Goal: Information Seeking & Learning: Learn about a topic

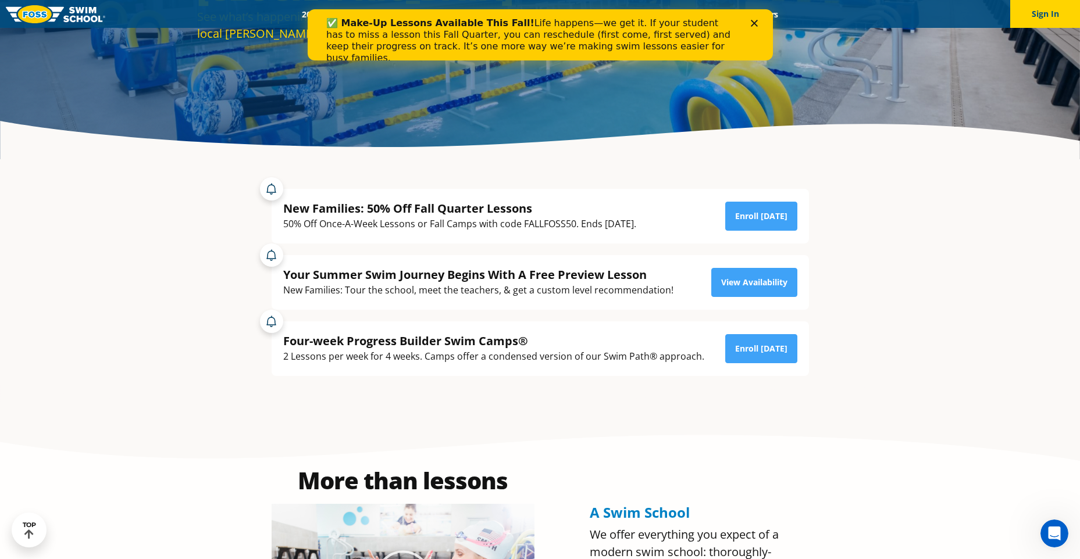
scroll to position [233, 0]
drag, startPoint x: 358, startPoint y: 353, endPoint x: 450, endPoint y: 364, distance: 93.1
click at [450, 364] on div "Four-week Progress Builder Swim Camps® 2 Lessons per week for 4 weeks. Camps of…" at bounding box center [539, 348] width 537 height 55
drag, startPoint x: 450, startPoint y: 364, endPoint x: 452, endPoint y: 373, distance: 9.0
click at [452, 373] on div "Four-week Progress Builder Swim Camps® 2 Lessons per week for 4 weeks. Camps of…" at bounding box center [539, 348] width 537 height 55
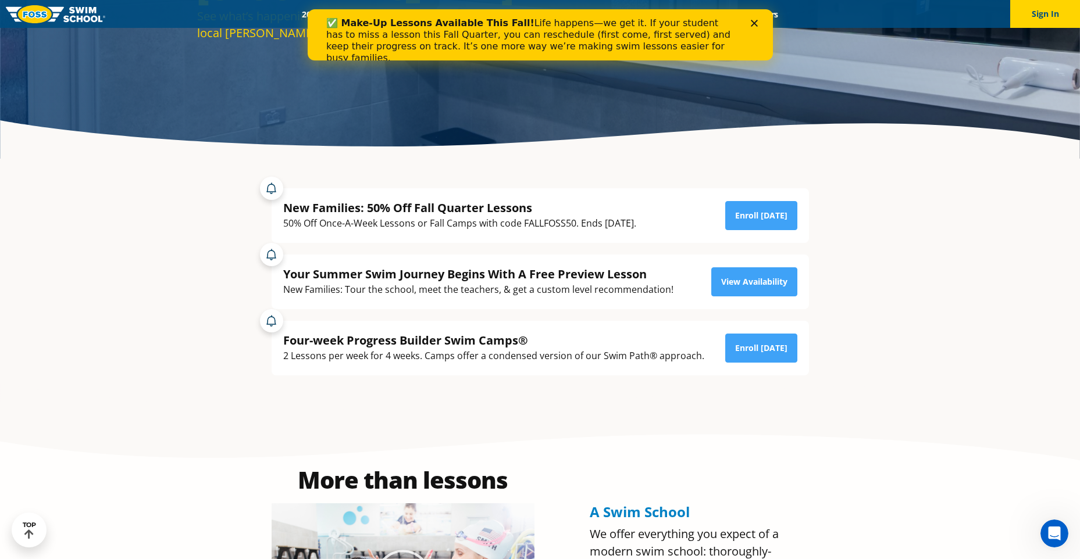
click at [752, 25] on polygon "Close" at bounding box center [753, 23] width 7 height 7
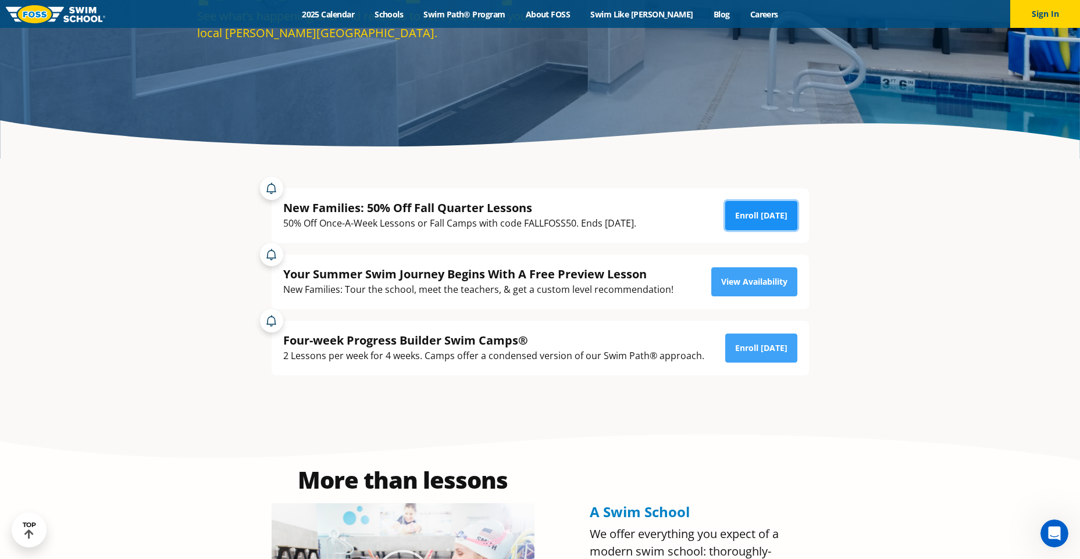
click at [731, 209] on link "Enroll Today" at bounding box center [761, 215] width 72 height 29
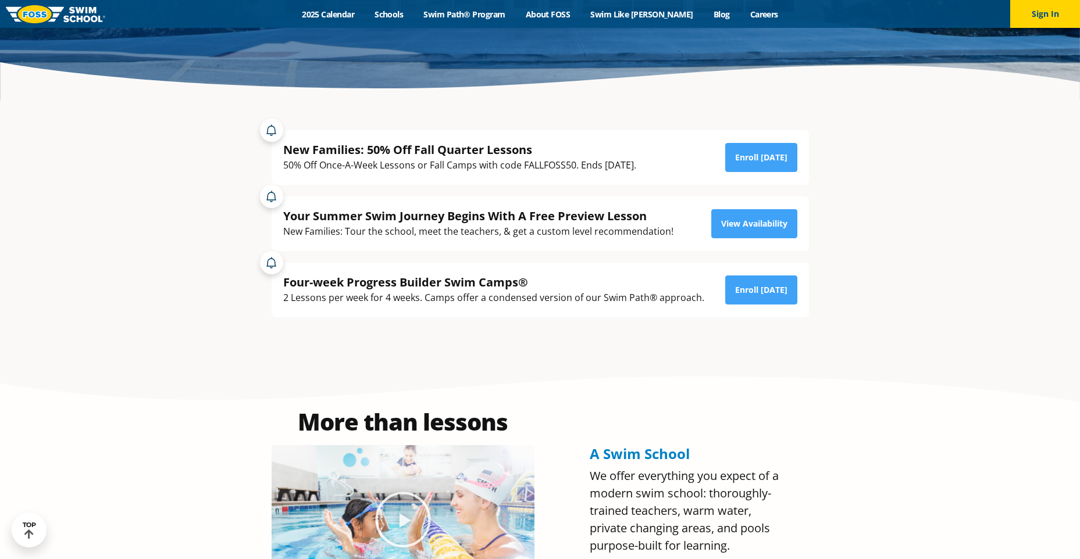
click at [769, 206] on div "Your Summer Swim Journey Begins With A Free Preview Lesson New Families: Tour t…" at bounding box center [539, 223] width 537 height 55
click at [765, 218] on link "View Availability" at bounding box center [754, 223] width 86 height 29
click at [742, 294] on link "Enroll Today" at bounding box center [761, 290] width 72 height 29
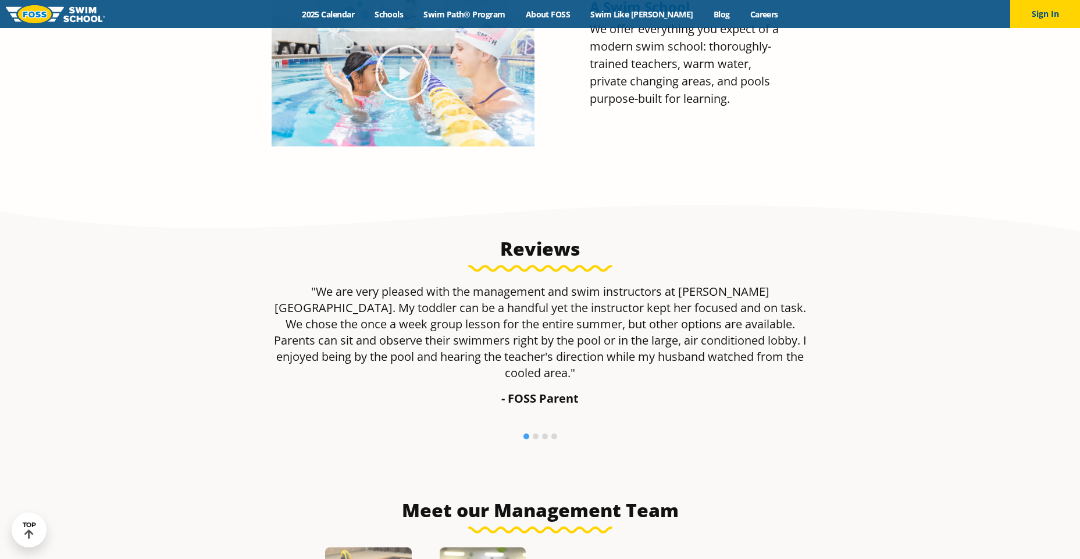
scroll to position [795, 0]
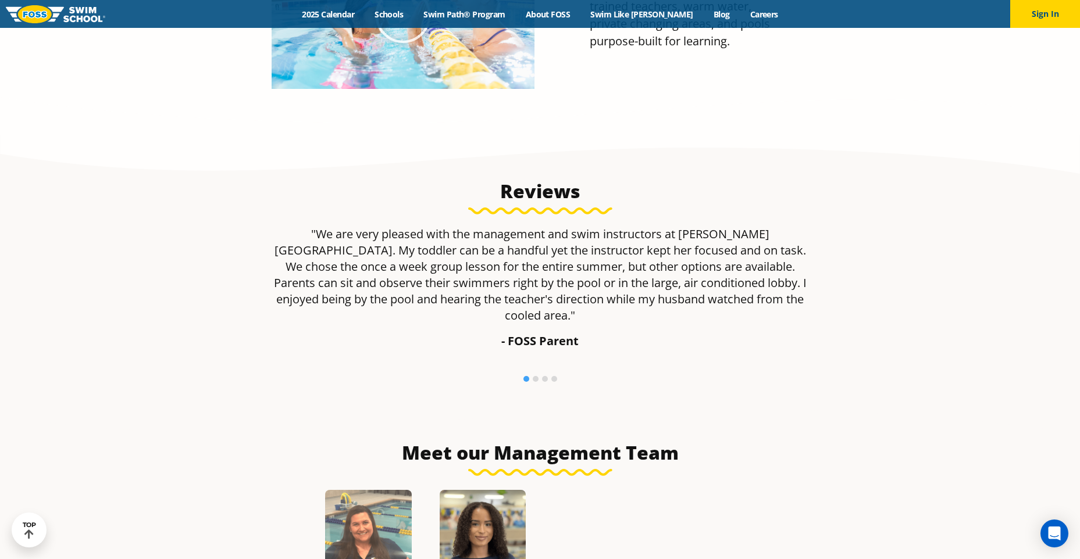
click at [535, 376] on li at bounding box center [535, 379] width 6 height 6
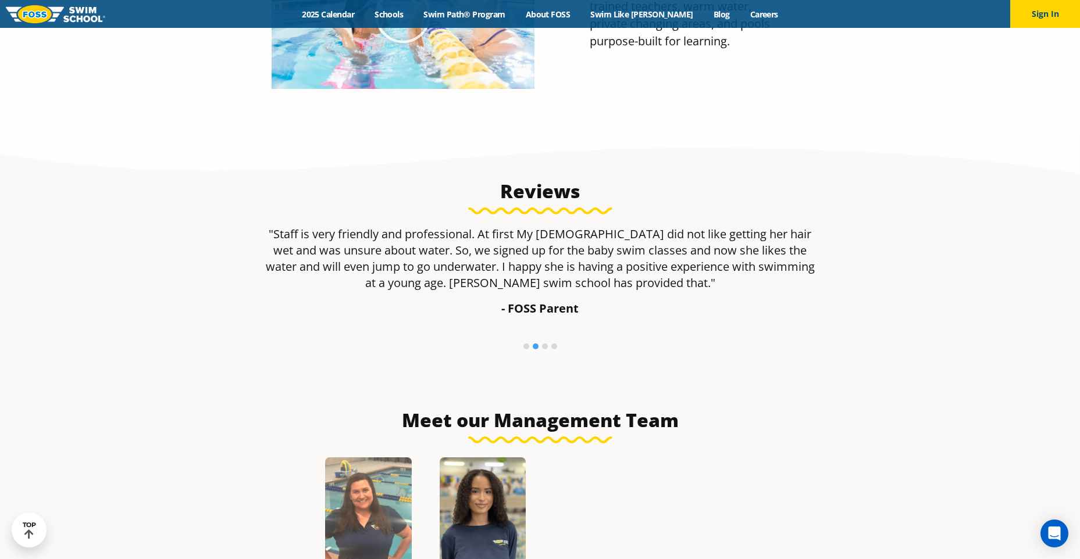
click at [545, 346] on li at bounding box center [545, 347] width 6 height 6
click at [552, 346] on div "Reviews "We are very pleased with the management and swim instructors at Foss S…" at bounding box center [540, 269] width 560 height 190
click at [552, 344] on li at bounding box center [554, 347] width 6 height 6
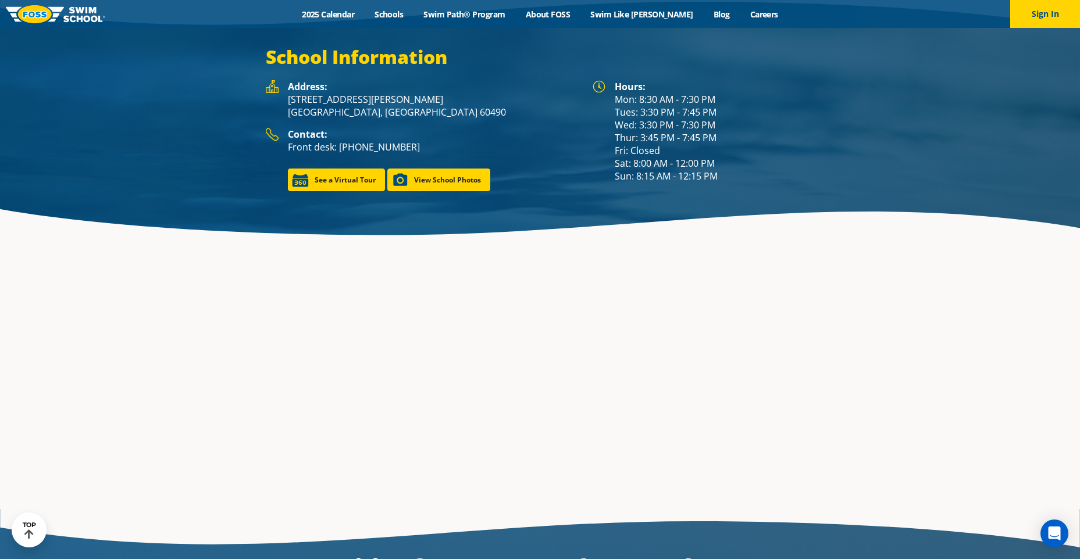
scroll to position [1800, 0]
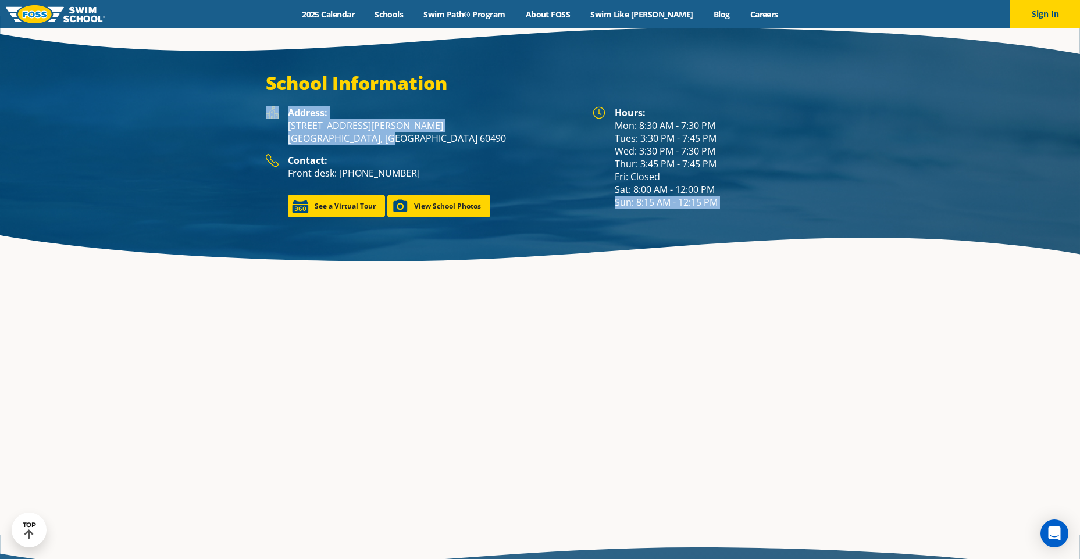
drag, startPoint x: 738, startPoint y: 185, endPoint x: 581, endPoint y: 119, distance: 170.1
click at [581, 119] on div "Hours: Mon: 8:30 AM - 7:30 PM Tues: 3:30 PM - 7:45 PM Wed: 3:30 PM - 7:30 PM Th…" at bounding box center [540, 161] width 560 height 111
drag, startPoint x: 581, startPoint y: 119, endPoint x: 806, endPoint y: 167, distance: 230.0
click at [806, 167] on div "Hours: Mon: 8:30 AM - 7:30 PM Tues: 3:30 PM - 7:45 PM Wed: 3:30 PM - 7:30 PM Th…" at bounding box center [714, 157] width 200 height 102
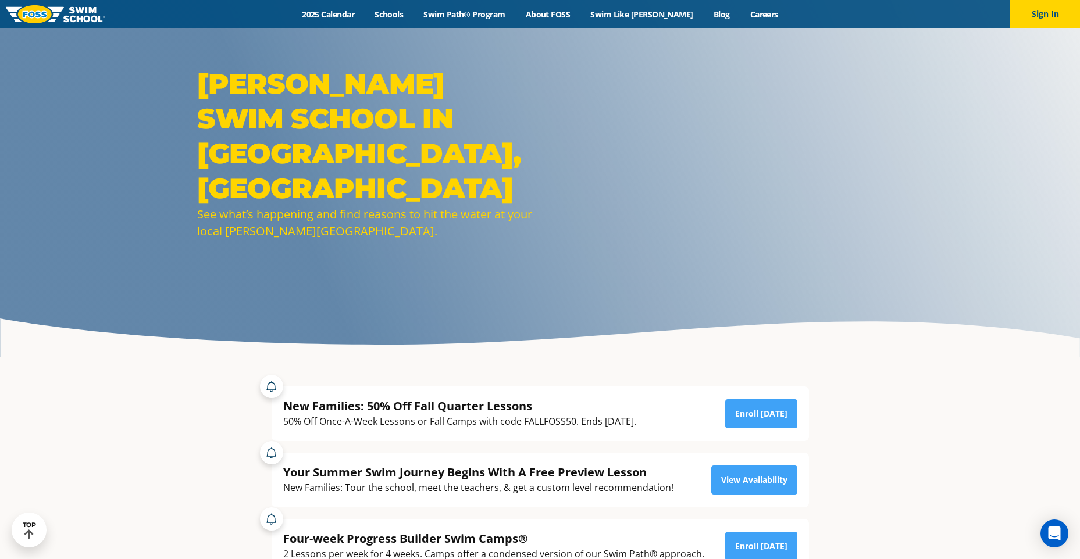
scroll to position [0, 0]
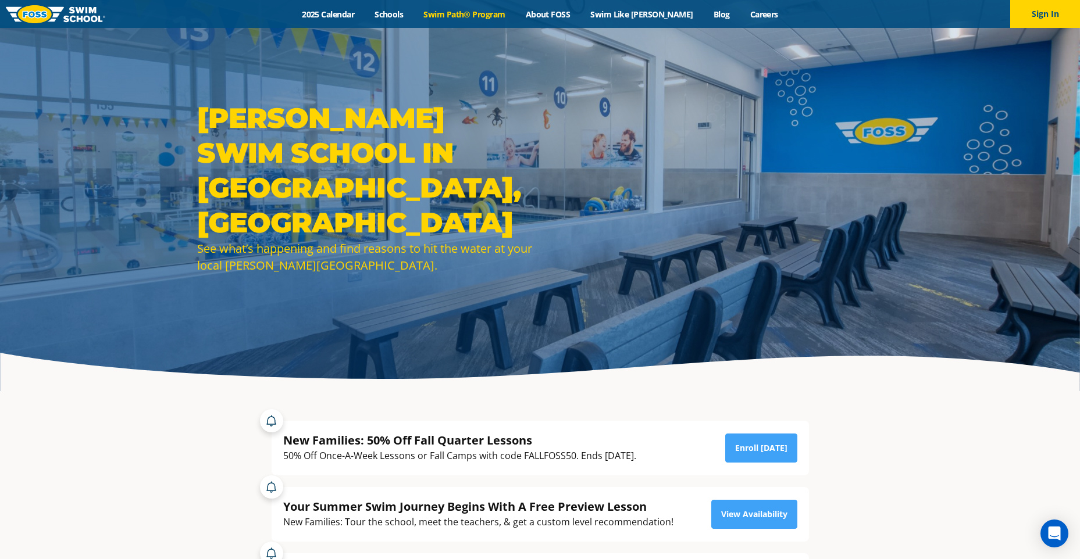
click at [474, 16] on link "Swim Path® Program" at bounding box center [464, 14] width 102 height 11
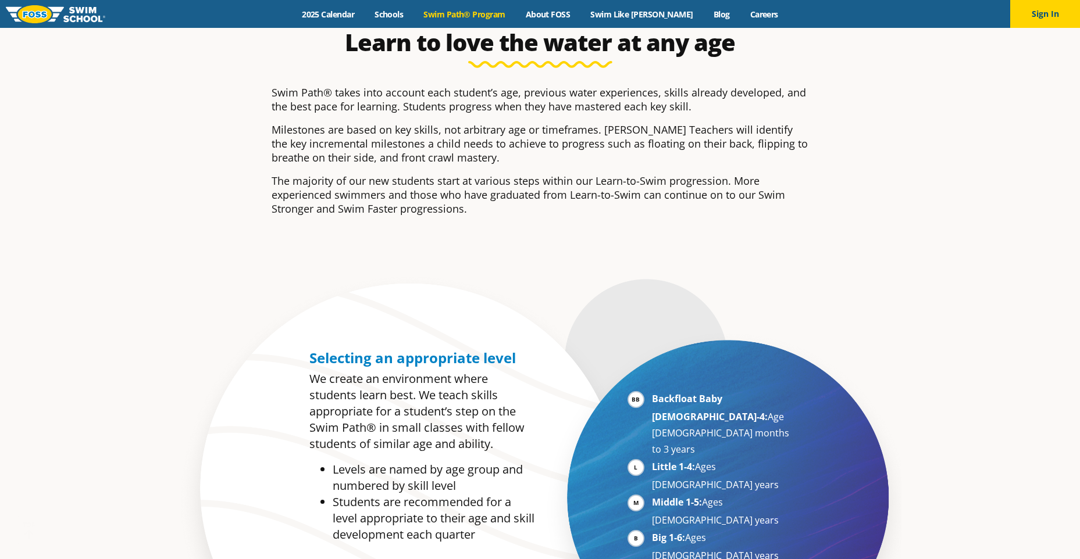
scroll to position [465, 0]
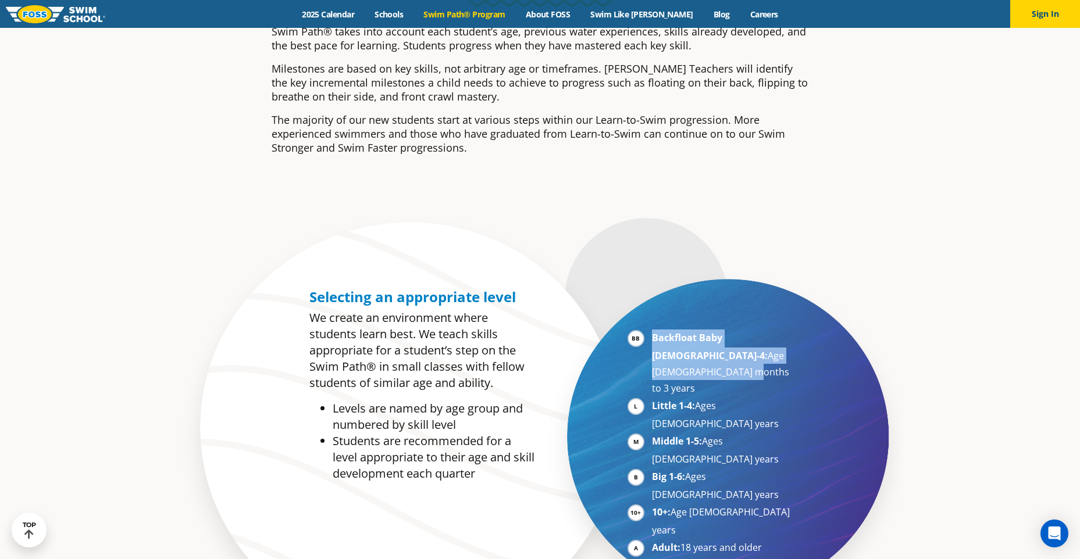
drag, startPoint x: 653, startPoint y: 337, endPoint x: 731, endPoint y: 355, distance: 80.4
click at [731, 355] on li "Backfloat Baby [DEMOGRAPHIC_DATA]-4: Age [DEMOGRAPHIC_DATA] months to 3 years" at bounding box center [723, 363] width 142 height 67
drag, startPoint x: 731, startPoint y: 355, endPoint x: 729, endPoint y: 362, distance: 7.4
click at [729, 362] on li "Backfloat Baby [DEMOGRAPHIC_DATA]-4: Age [DEMOGRAPHIC_DATA] months to 3 years" at bounding box center [723, 363] width 142 height 67
drag, startPoint x: 731, startPoint y: 356, endPoint x: 655, endPoint y: 331, distance: 80.0
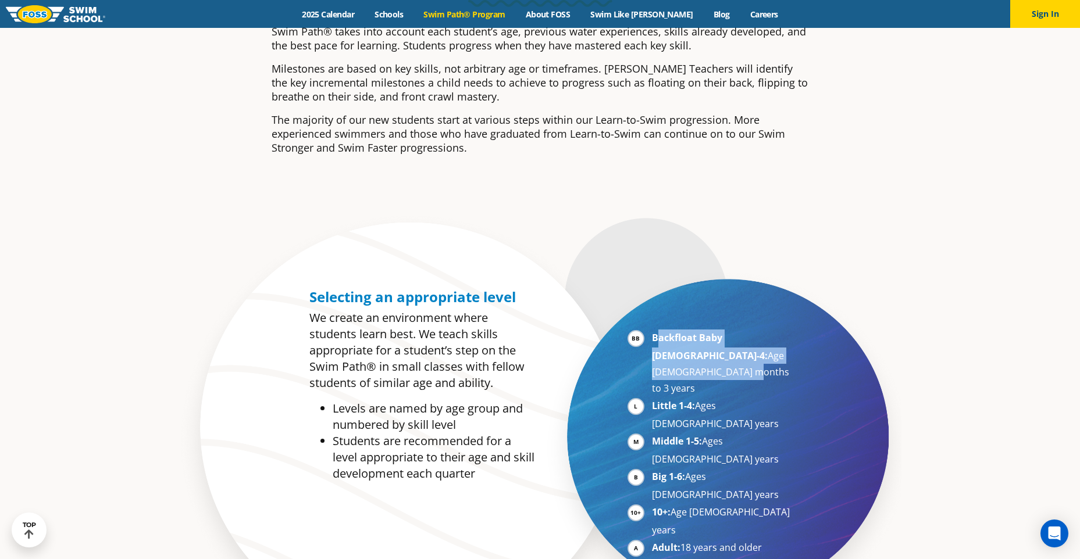
click at [655, 331] on li "Backfloat Baby [DEMOGRAPHIC_DATA]-4: Age [DEMOGRAPHIC_DATA] months to 3 years" at bounding box center [723, 363] width 142 height 67
drag, startPoint x: 655, startPoint y: 331, endPoint x: 709, endPoint y: 353, distance: 58.4
click at [709, 353] on li "Backfloat Baby [DEMOGRAPHIC_DATA]-4: Age [DEMOGRAPHIC_DATA] months to 3 years" at bounding box center [723, 363] width 142 height 67
click at [667, 398] on li "Little 1-4: Ages [DEMOGRAPHIC_DATA] years" at bounding box center [723, 415] width 142 height 34
drag, startPoint x: 667, startPoint y: 383, endPoint x: 664, endPoint y: 402, distance: 19.4
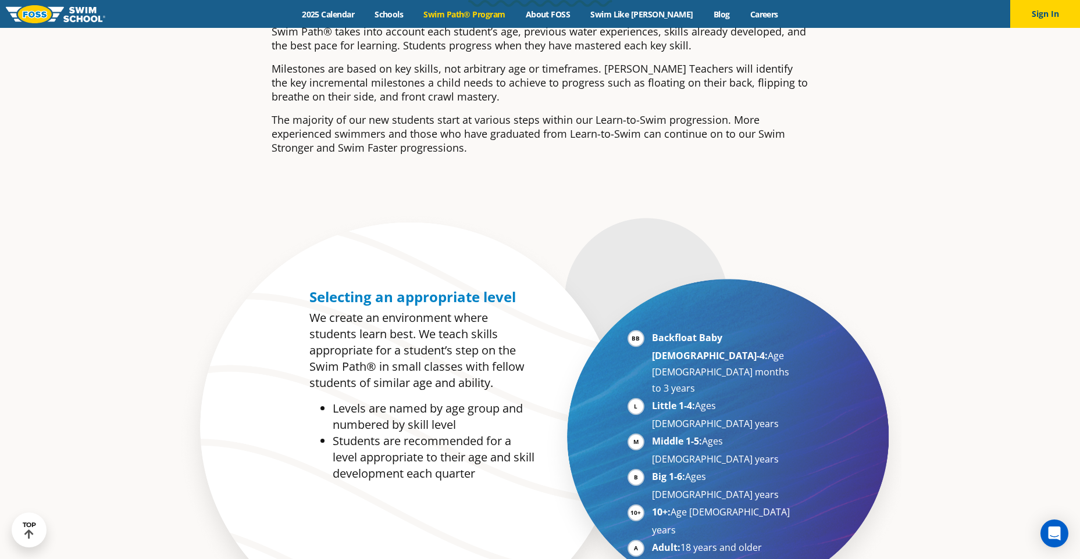
click at [664, 433] on li "Middle 1-5: Ages [DEMOGRAPHIC_DATA] years" at bounding box center [723, 450] width 142 height 34
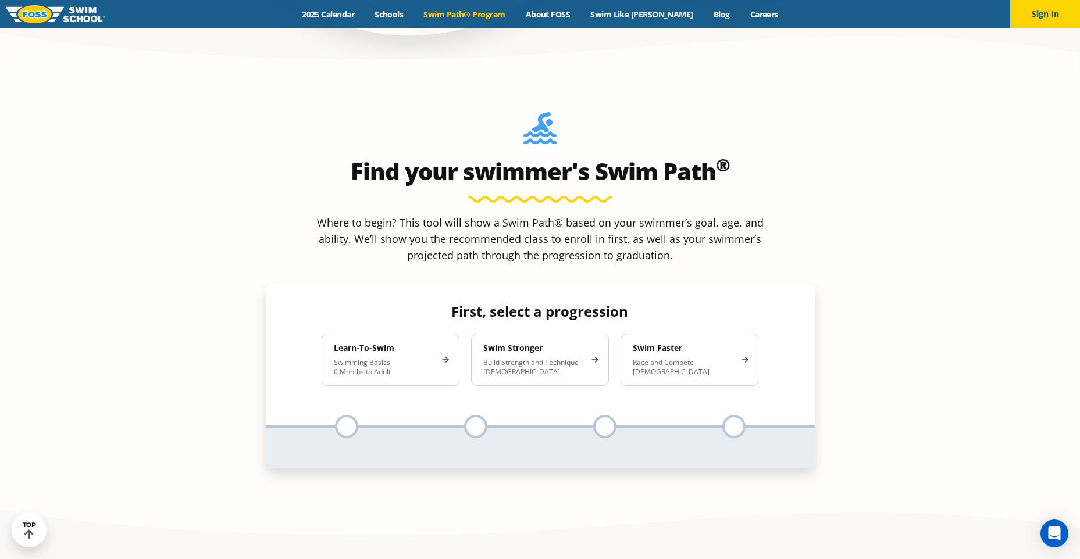
scroll to position [1046, 0]
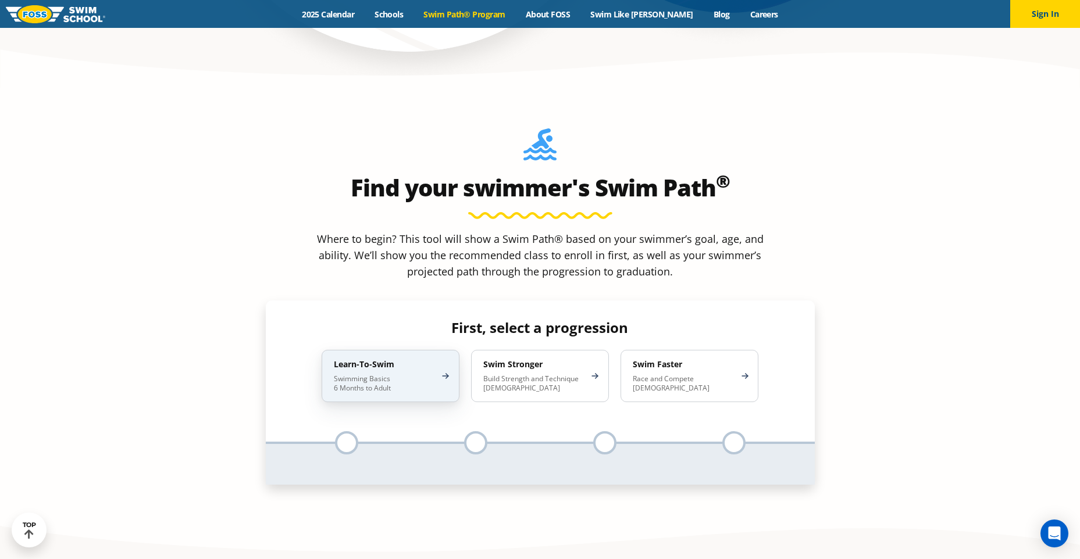
click at [368, 374] on p "Swimming Basics 6 Months to Adult" at bounding box center [385, 383] width 102 height 19
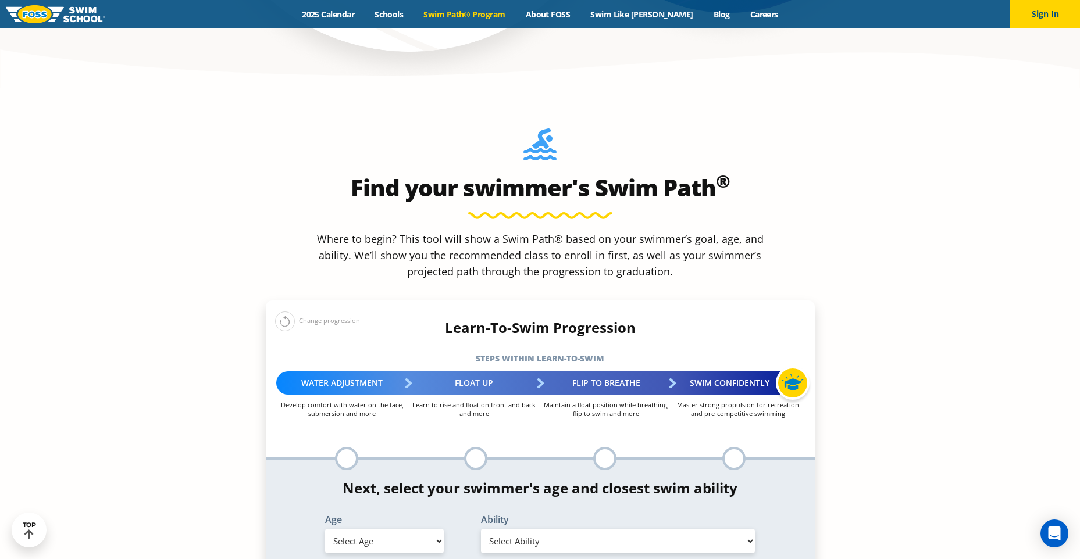
click at [389, 515] on div "Age Select Age [DEMOGRAPHIC_DATA] months - 1 year 1 year 2 years 3 years 4 year…" at bounding box center [384, 536] width 156 height 42
click at [391, 529] on select "Select Age [DEMOGRAPHIC_DATA] months - 1 year 1 year 2 years 3 years 4 years 5 …" at bounding box center [384, 541] width 119 height 24
click at [325, 529] on select "Select Age [DEMOGRAPHIC_DATA] months - 1 year 1 year 2 years 3 years 4 years 5 …" at bounding box center [384, 541] width 119 height 24
click at [412, 529] on select "Select Age [DEMOGRAPHIC_DATA] months - 1 year 1 year 2 years 3 years 4 years 5 …" at bounding box center [384, 541] width 119 height 24
select select "5-years"
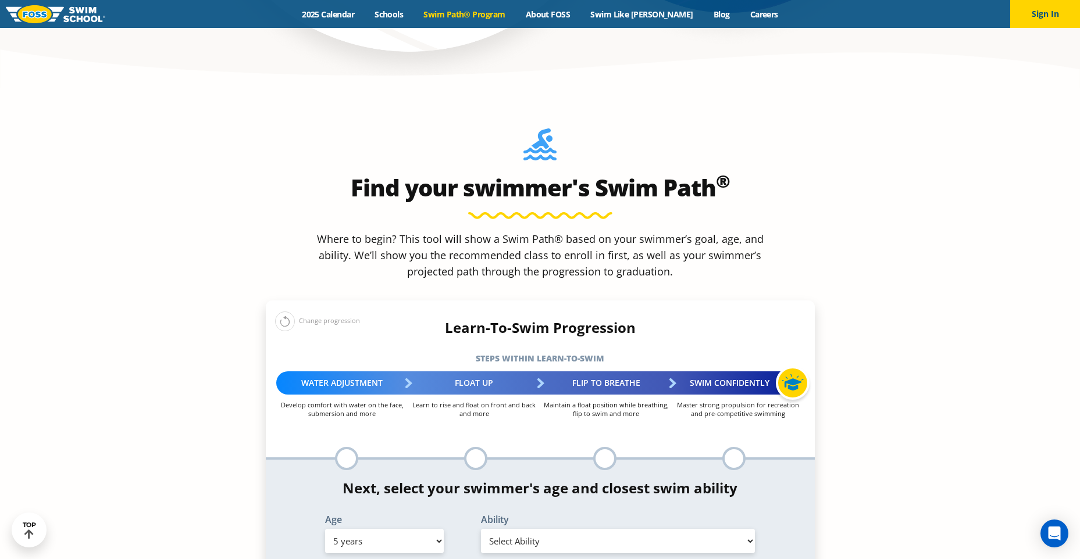
click at [325, 529] on select "Select Age [DEMOGRAPHIC_DATA] months - 1 year 1 year 2 years 3 years 4 years 5 …" at bounding box center [384, 541] width 119 height 24
click at [500, 529] on select "Select Ability First in-water experience When in the water, reliant on a life j…" at bounding box center [618, 541] width 274 height 24
select select "5-years-unsureor-my-swimmer-does-not-fit-within-any-of-these"
click at [481, 529] on select "Select Ability First in-water experience When in the water, reliant on a life j…" at bounding box center [618, 541] width 274 height 24
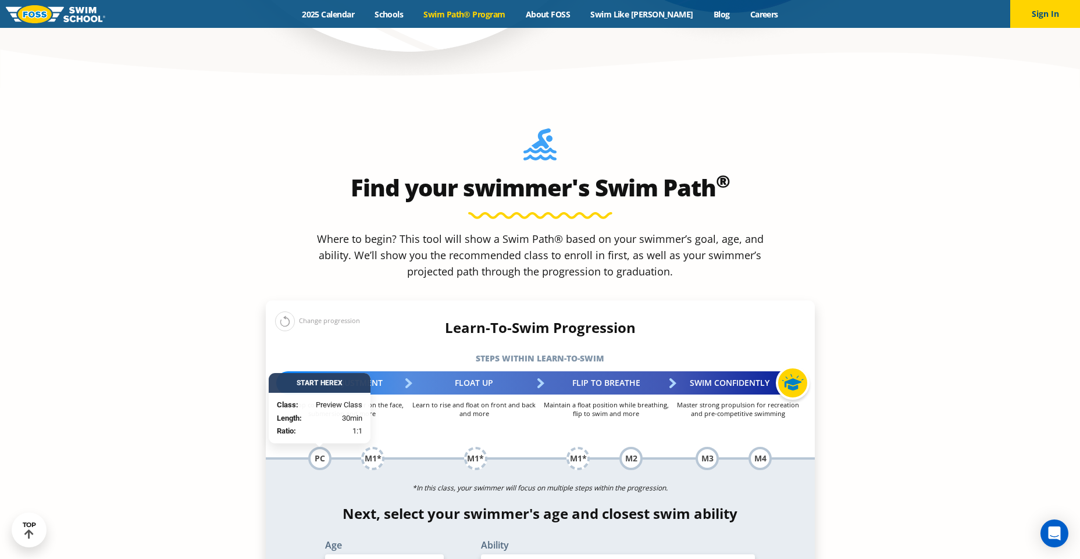
drag, startPoint x: 963, startPoint y: 489, endPoint x: 870, endPoint y: 445, distance: 103.2
click at [963, 489] on section "Find your swimmer's Swim Path ® Where to begin? This tool will show a Swim Path…" at bounding box center [540, 479] width 1080 height 782
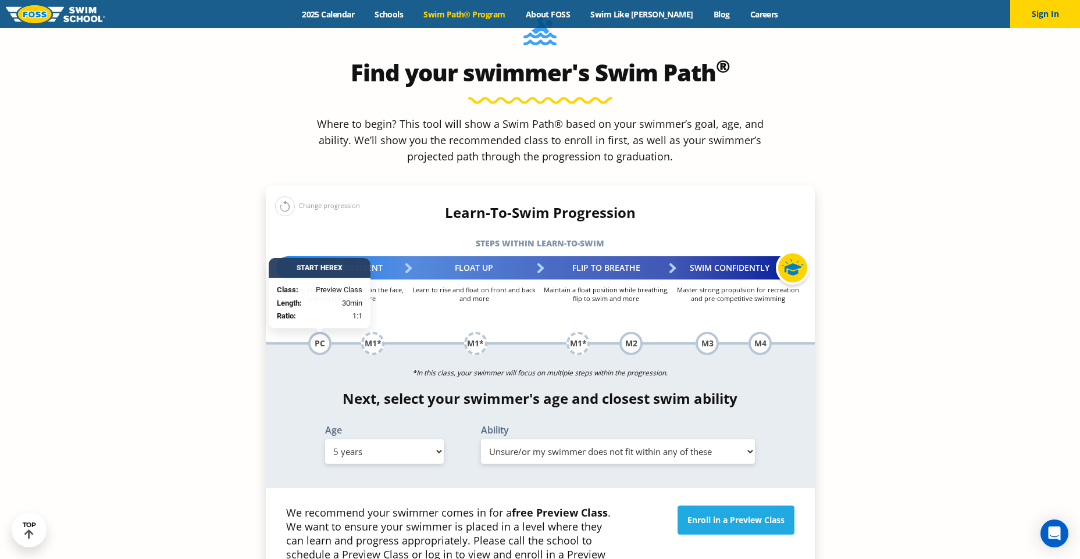
scroll to position [1163, 0]
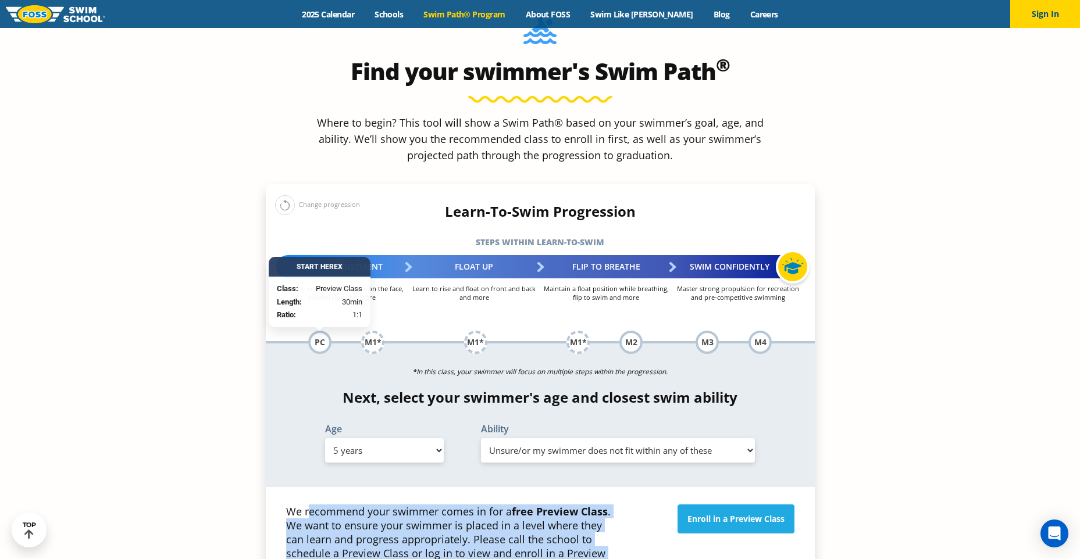
drag, startPoint x: 643, startPoint y: 461, endPoint x: 215, endPoint y: 406, distance: 431.3
click at [215, 406] on section "Find your swimmer's Swim Path ® Where to begin? This tool will show a Swim Path…" at bounding box center [540, 363] width 1080 height 782
drag, startPoint x: 215, startPoint y: 406, endPoint x: 494, endPoint y: 453, distance: 282.4
click at [494, 505] on p "We recommend your swimmer comes in for a free Preview Class . We want to ensure…" at bounding box center [453, 540] width 335 height 70
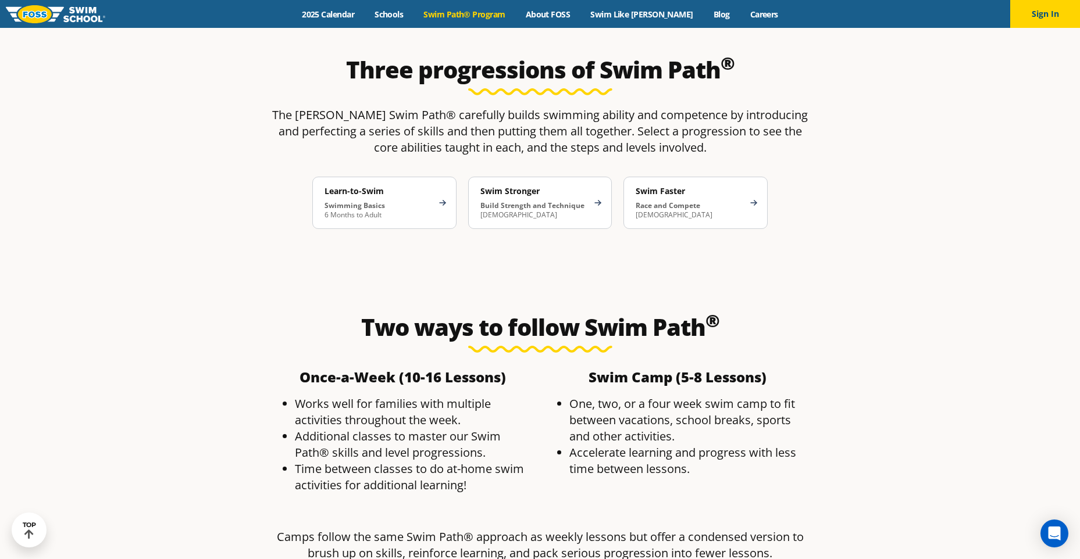
scroll to position [2267, 0]
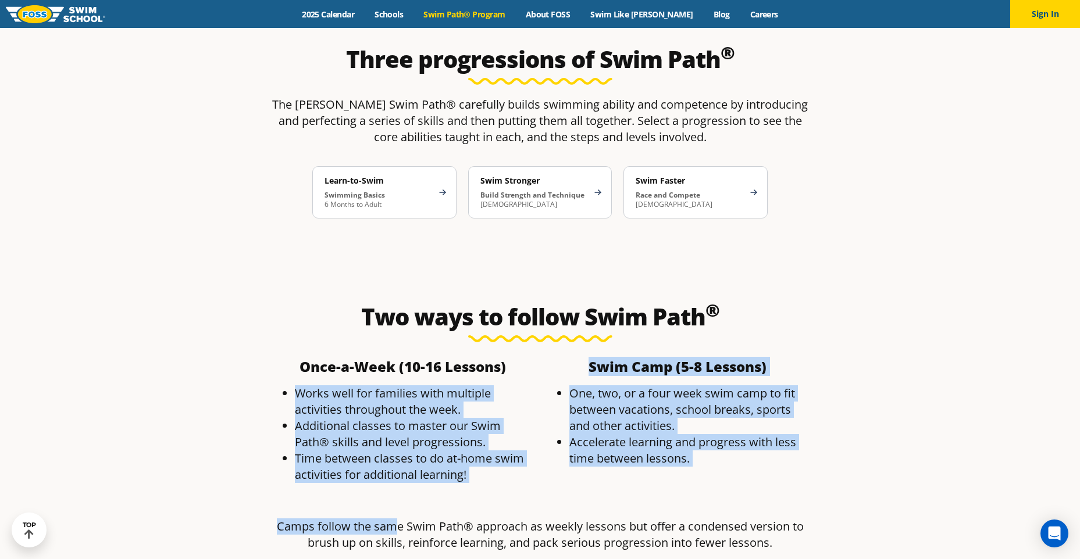
drag, startPoint x: 230, startPoint y: 283, endPoint x: 400, endPoint y: 417, distance: 216.4
click at [400, 417] on section "Two ways to follow Swim Path ® Once-a-Week (10-16 Lessons) ​ Works well for fam…" at bounding box center [540, 452] width 1080 height 381
drag, startPoint x: 400, startPoint y: 417, endPoint x: 178, endPoint y: 369, distance: 227.2
click at [178, 369] on section "Two ways to follow Swim Path ® Once-a-Week (10-16 Lessons) ​ Works well for fam…" at bounding box center [540, 452] width 1080 height 381
drag, startPoint x: 536, startPoint y: 276, endPoint x: 625, endPoint y: 366, distance: 126.6
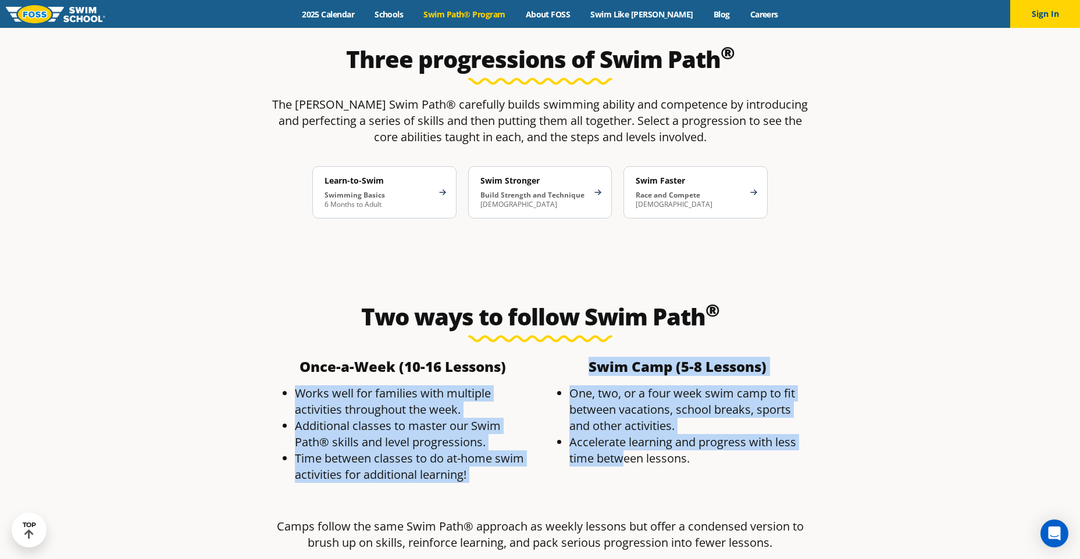
click at [625, 366] on div "Once-a-Week (10-16 Lessons) ​ Works well for families with multiple activities …" at bounding box center [540, 426] width 549 height 144
click at [625, 385] on div "One, two, or a four week swim camp to fit between vacations, school breaks, spo…" at bounding box center [677, 430] width 263 height 91
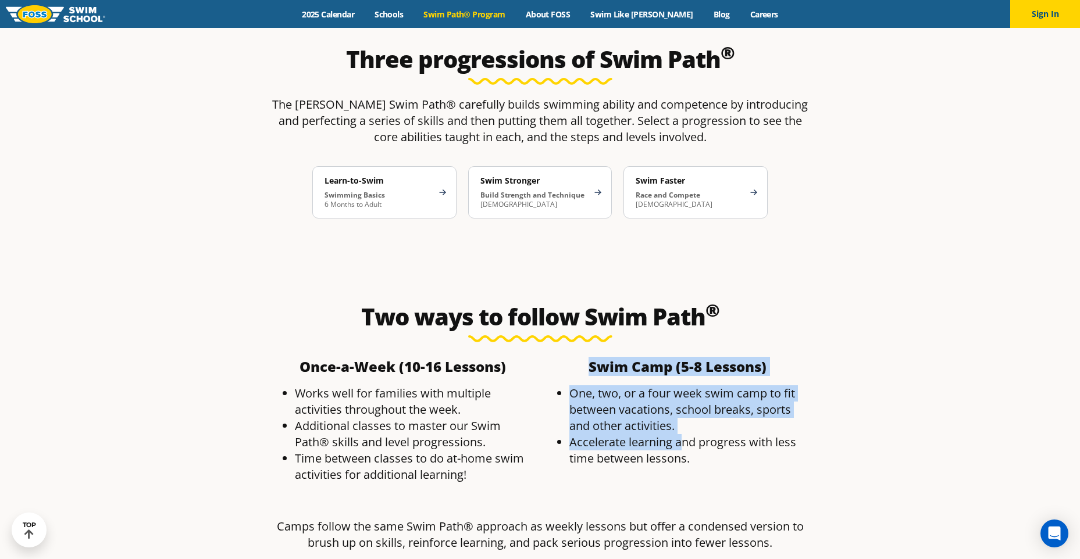
drag, startPoint x: 549, startPoint y: 259, endPoint x: 682, endPoint y: 343, distance: 157.3
click at [682, 354] on div "Swim Camp (5-8 Lessons) One, two, or a four week swim camp to fit between vacat…" at bounding box center [677, 426] width 274 height 144
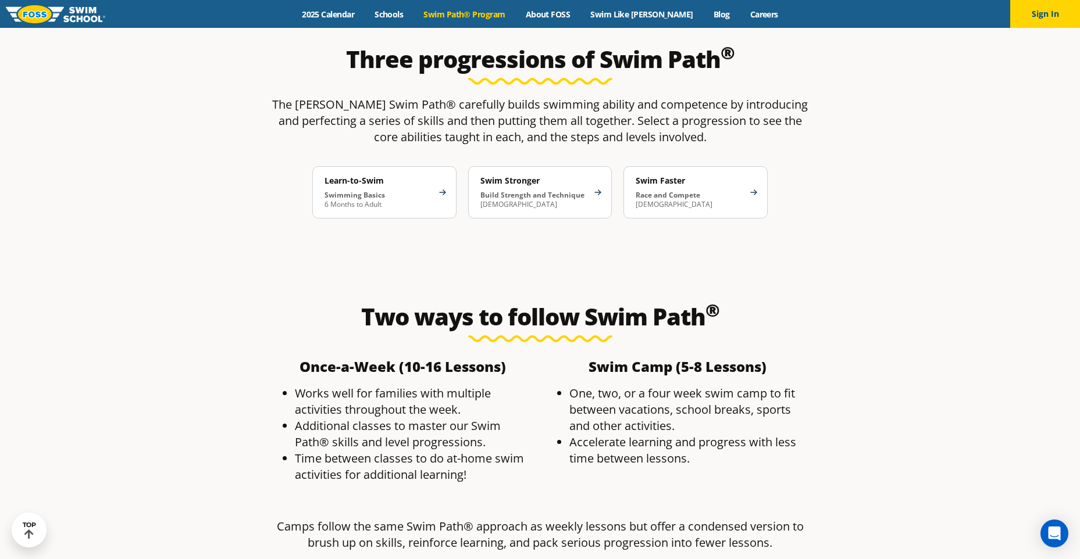
drag, startPoint x: 682, startPoint y: 343, endPoint x: 676, endPoint y: 358, distance: 16.2
click at [676, 434] on li "Accelerate learning and progress with less time between lessons." at bounding box center [689, 450] width 240 height 33
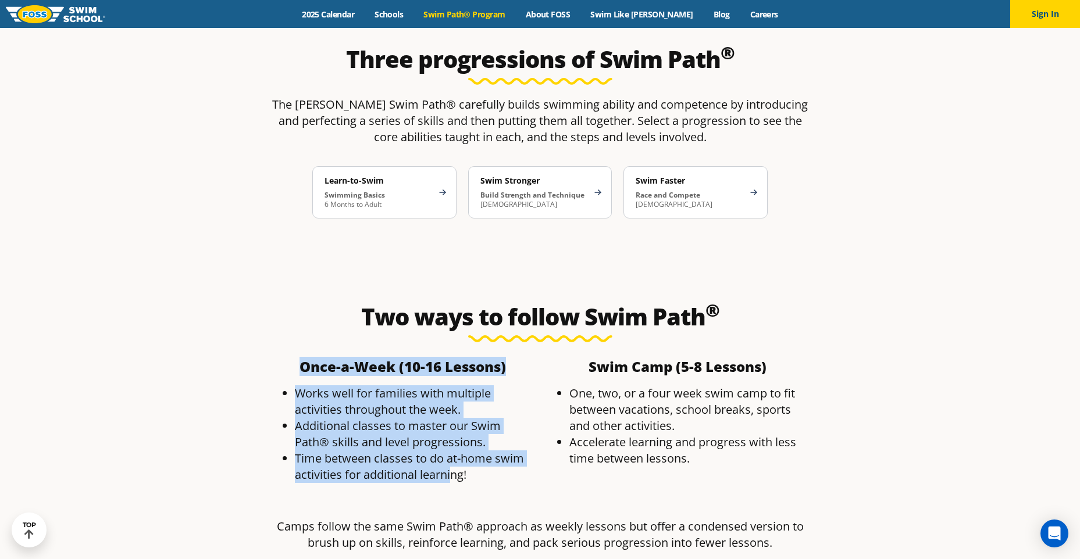
drag, startPoint x: 254, startPoint y: 266, endPoint x: 455, endPoint y: 385, distance: 233.0
click at [455, 385] on section "Two ways to follow Swim Path ® Once-a-Week (10-16 Lessons) ​ Works well for fam…" at bounding box center [540, 452] width 1080 height 381
drag, startPoint x: 455, startPoint y: 385, endPoint x: 352, endPoint y: 353, distance: 107.2
click at [353, 451] on li "Time between classes to do at-home swim activities for additional learning!" at bounding box center [415, 467] width 240 height 33
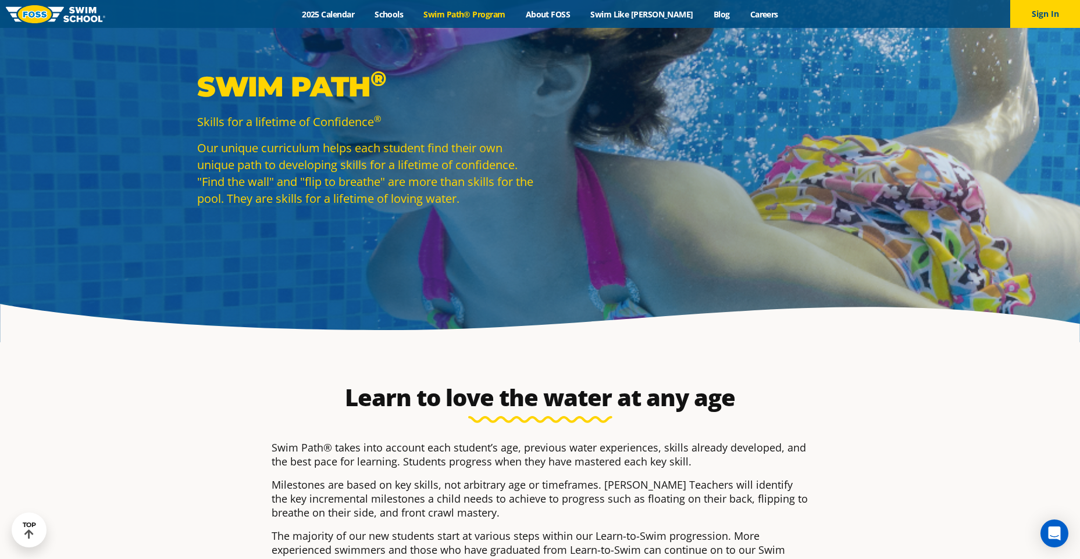
scroll to position [0, 0]
